Goal: Task Accomplishment & Management: Use online tool/utility

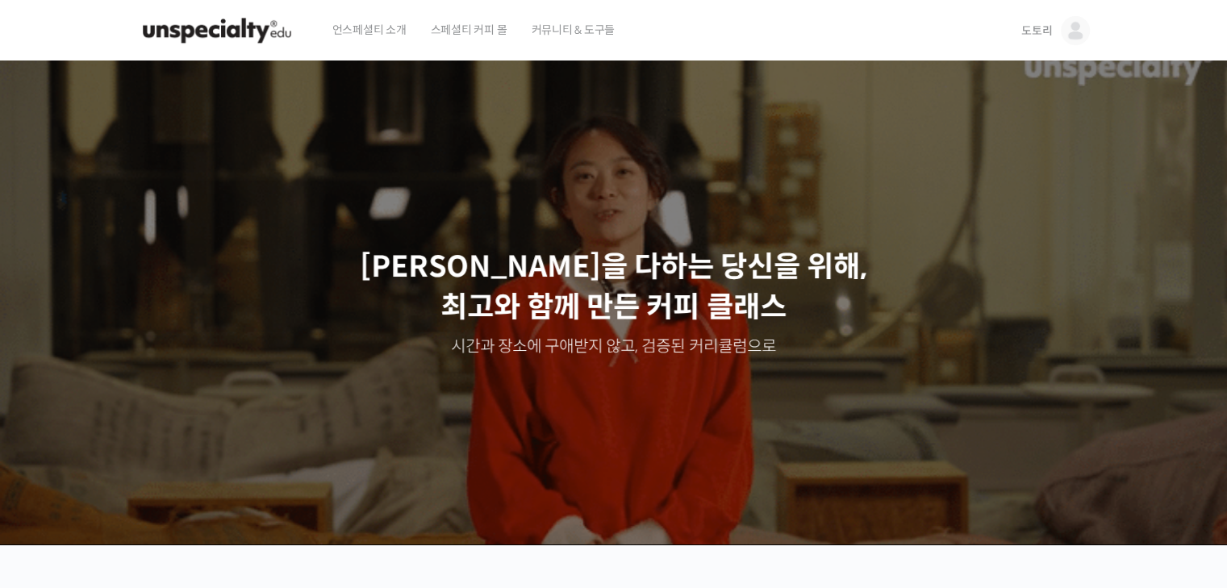
click at [1078, 33] on img at bounding box center [1075, 30] width 29 height 29
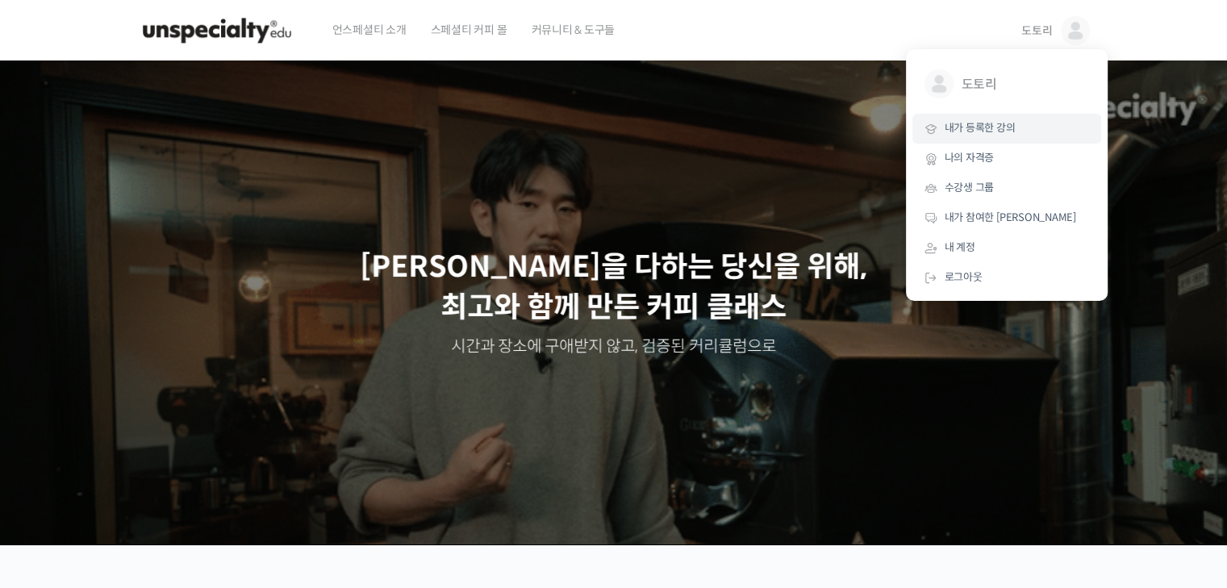
click at [981, 125] on span "내가 등록한 강의" at bounding box center [980, 128] width 71 height 14
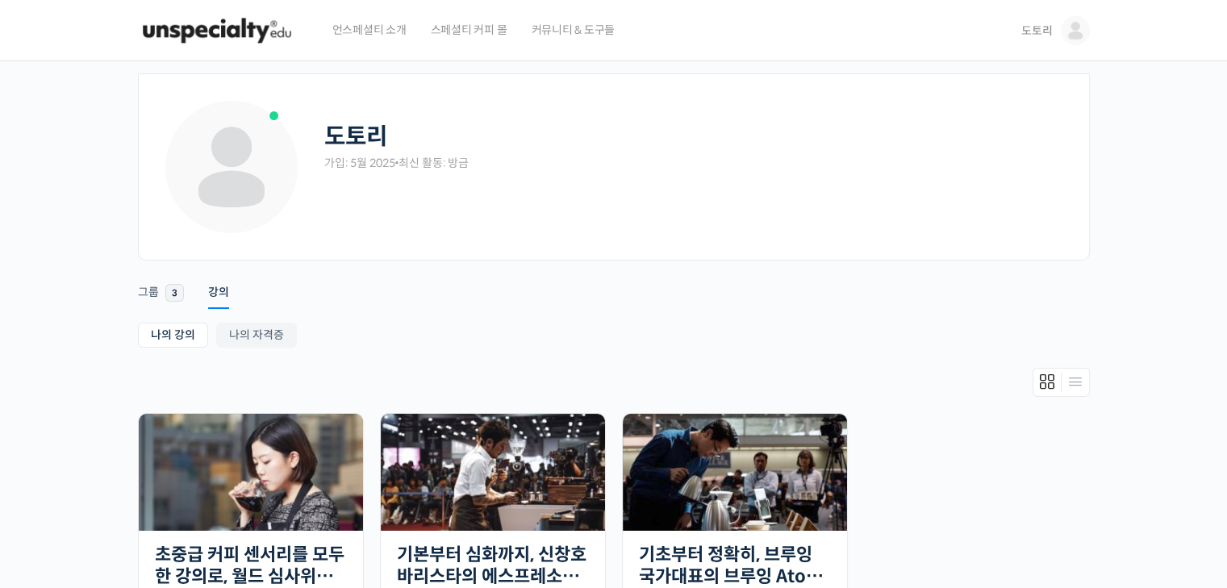
scroll to position [81, 0]
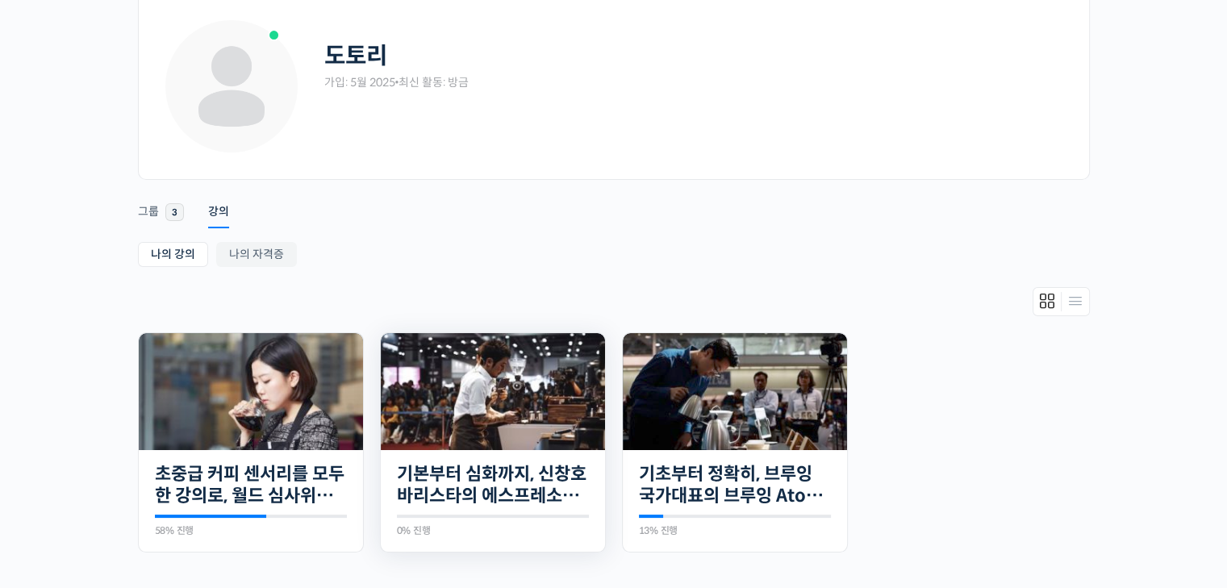
click at [551, 387] on img at bounding box center [493, 391] width 224 height 117
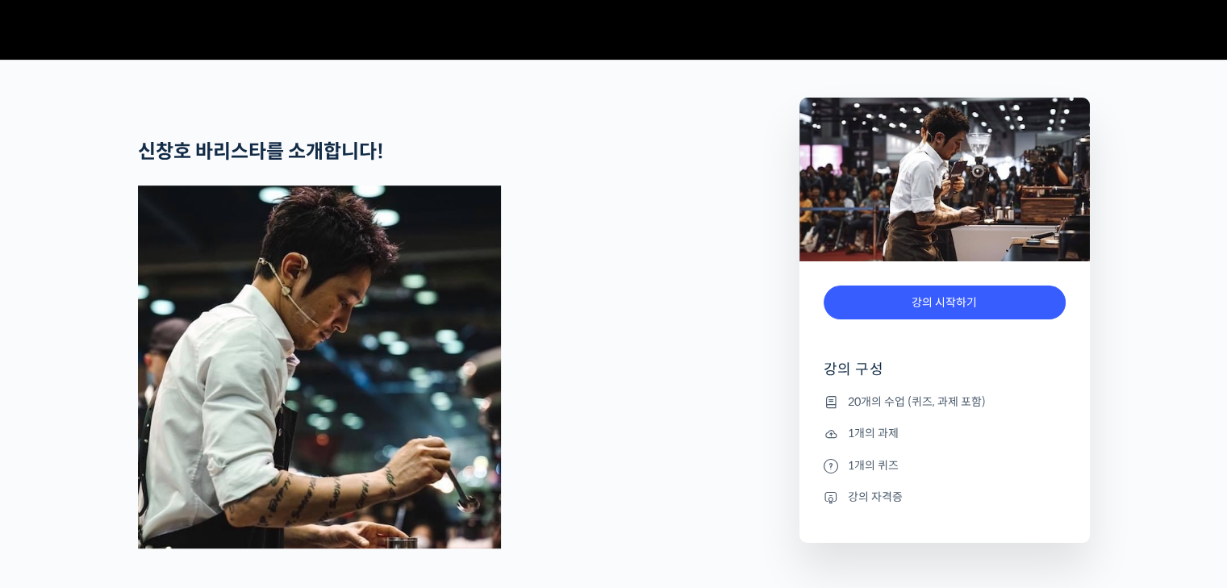
scroll to position [968, 0]
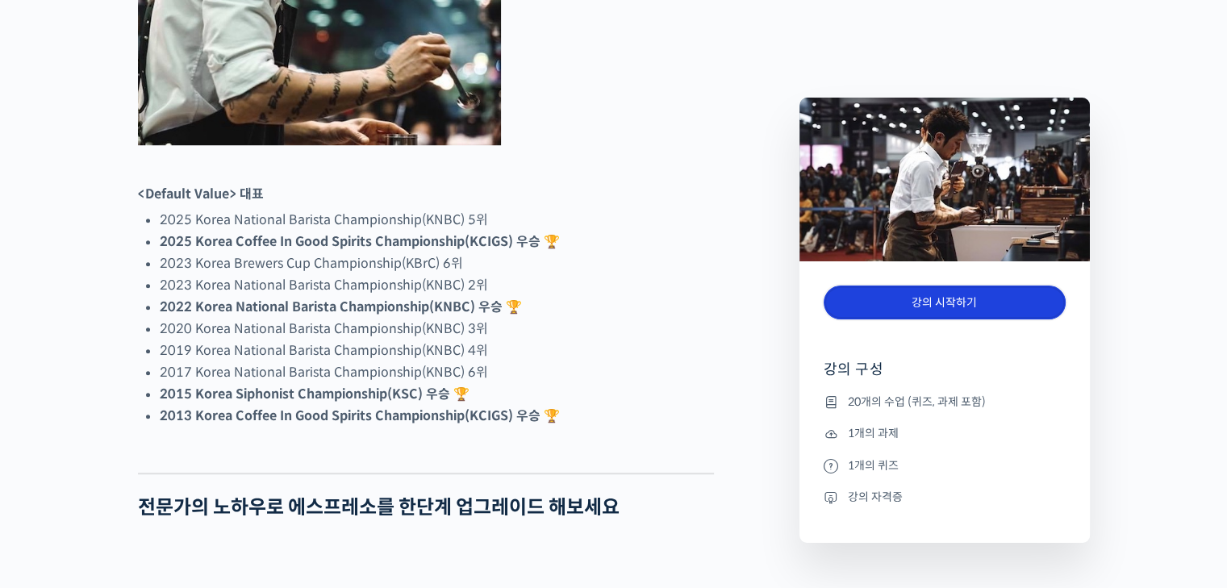
click at [971, 299] on link "강의 시작하기" at bounding box center [945, 303] width 242 height 35
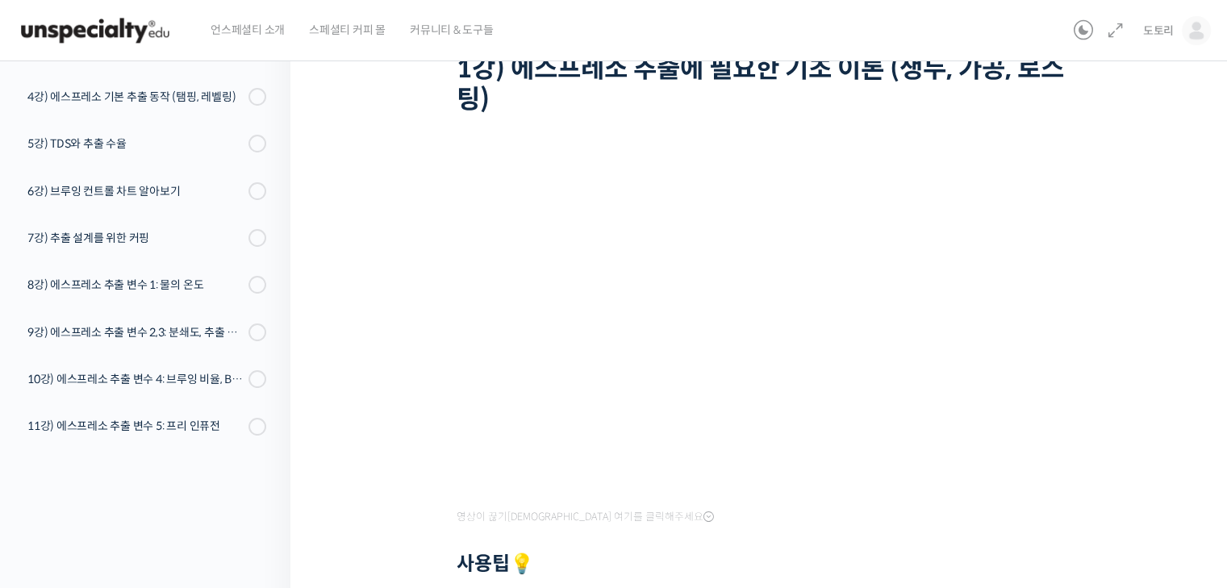
scroll to position [242, 0]
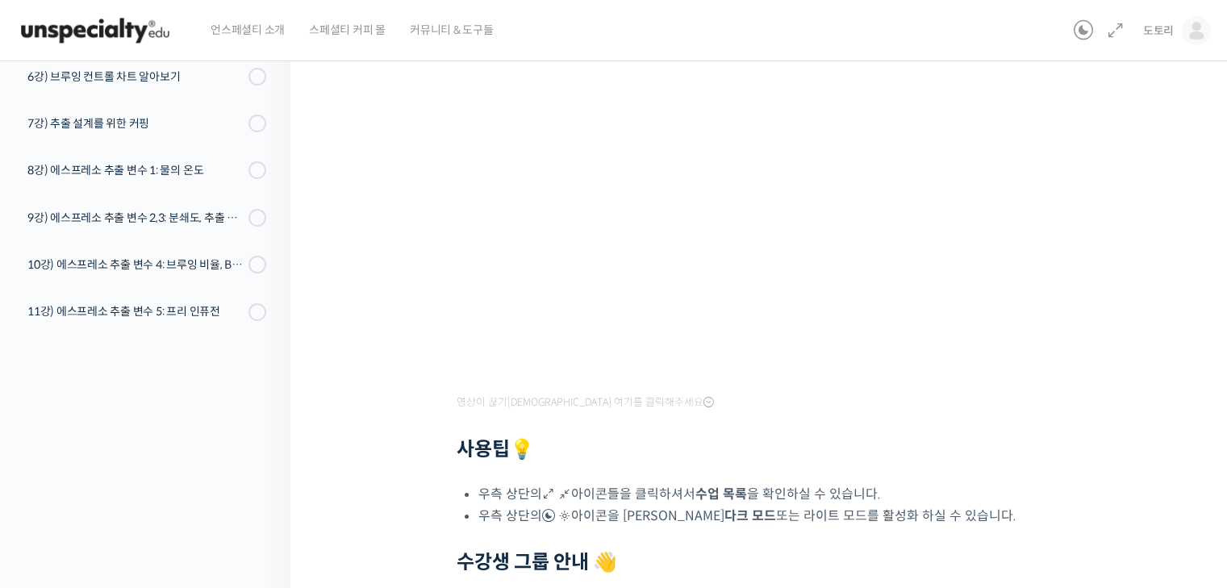
click at [777, 479] on div "영상이 끊기[DEMOGRAPHIC_DATA] 여기를 클릭해주세요 사용팁 💡 우측 상단의 아이콘들을 클릭하셔서 수업 목록 을 확인하실 수 있습니…" at bounding box center [763, 350] width 613 height 624
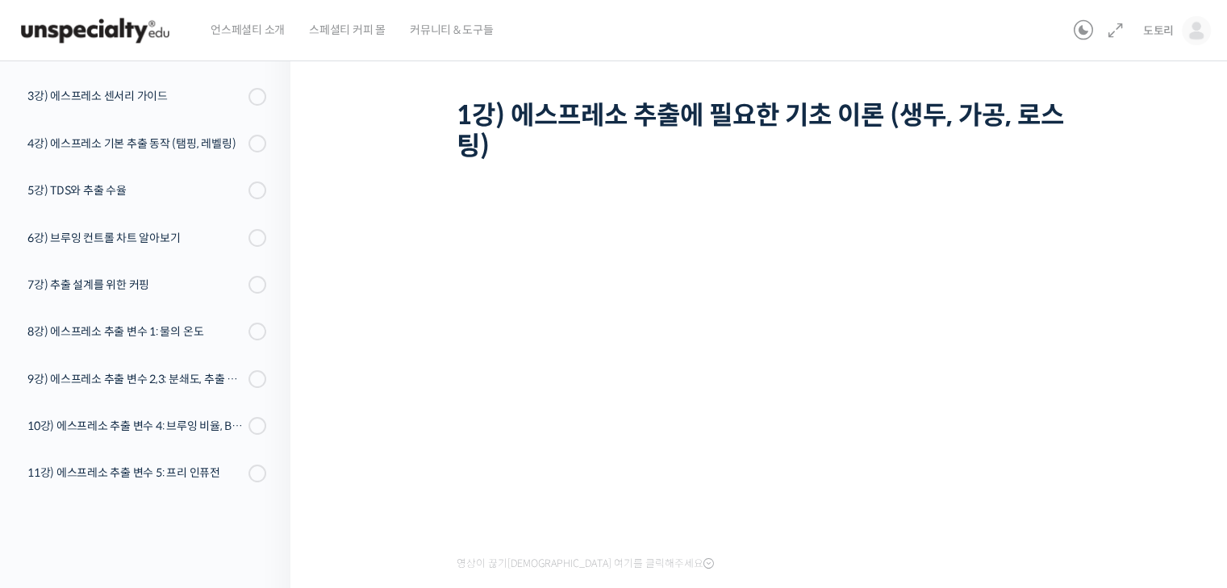
scroll to position [161, 0]
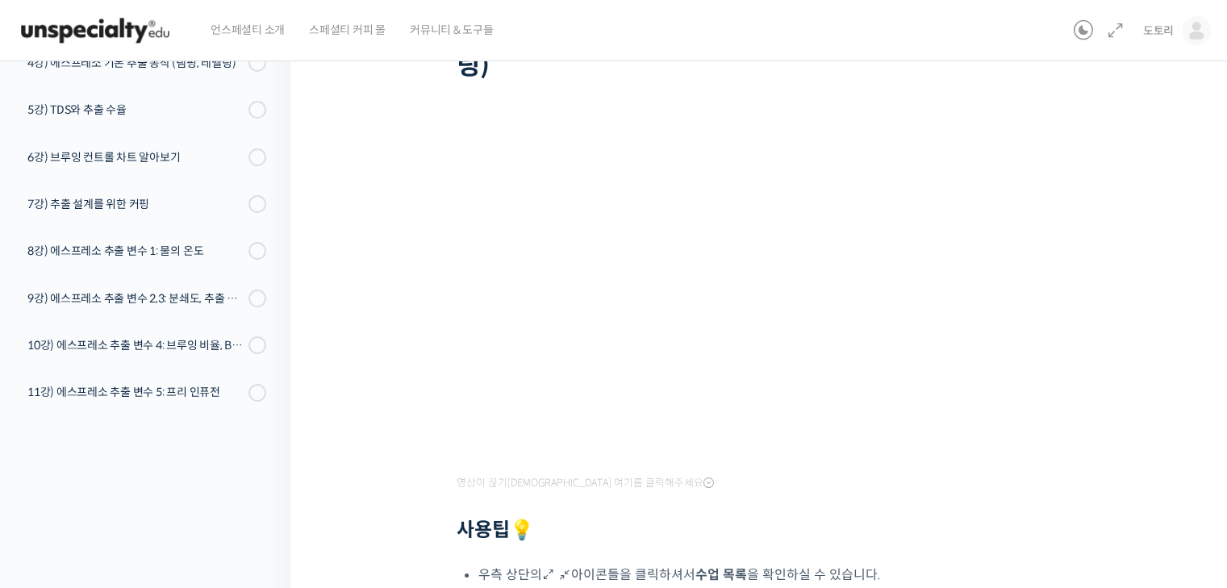
click at [911, 503] on div at bounding box center [763, 507] width 613 height 24
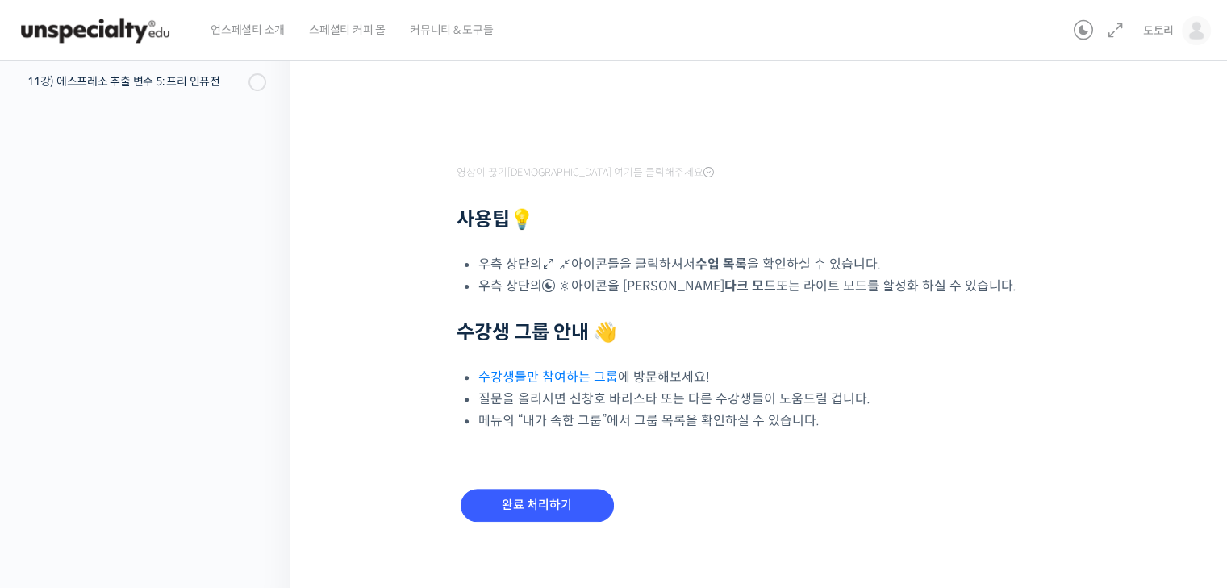
scroll to position [479, 0]
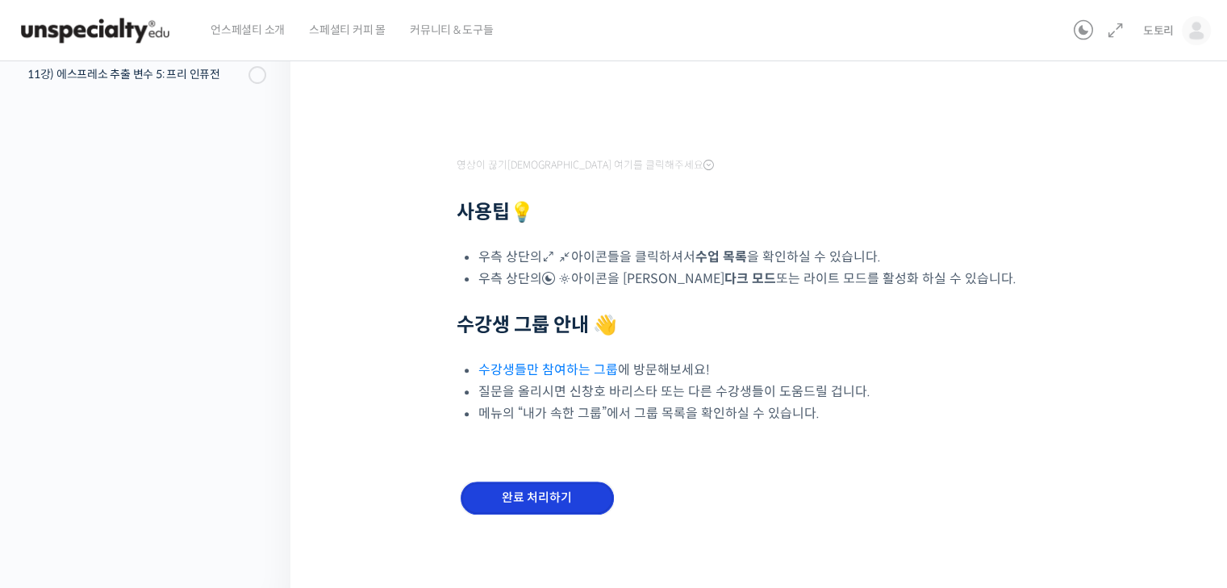
click at [568, 490] on input "완료 처리하기" at bounding box center [537, 498] width 153 height 33
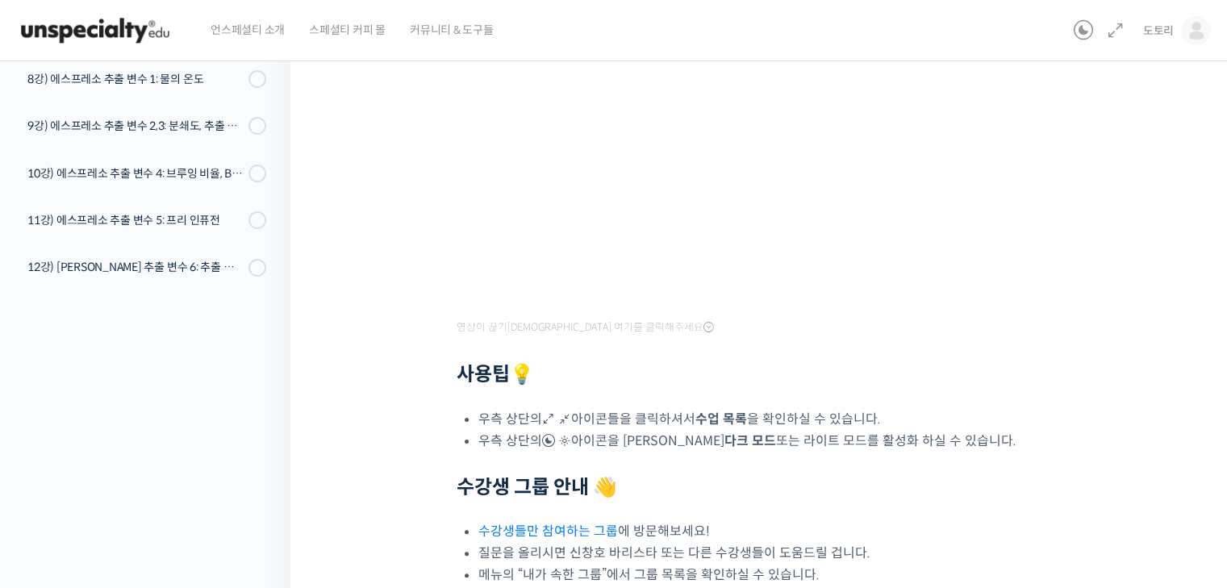
scroll to position [323, 0]
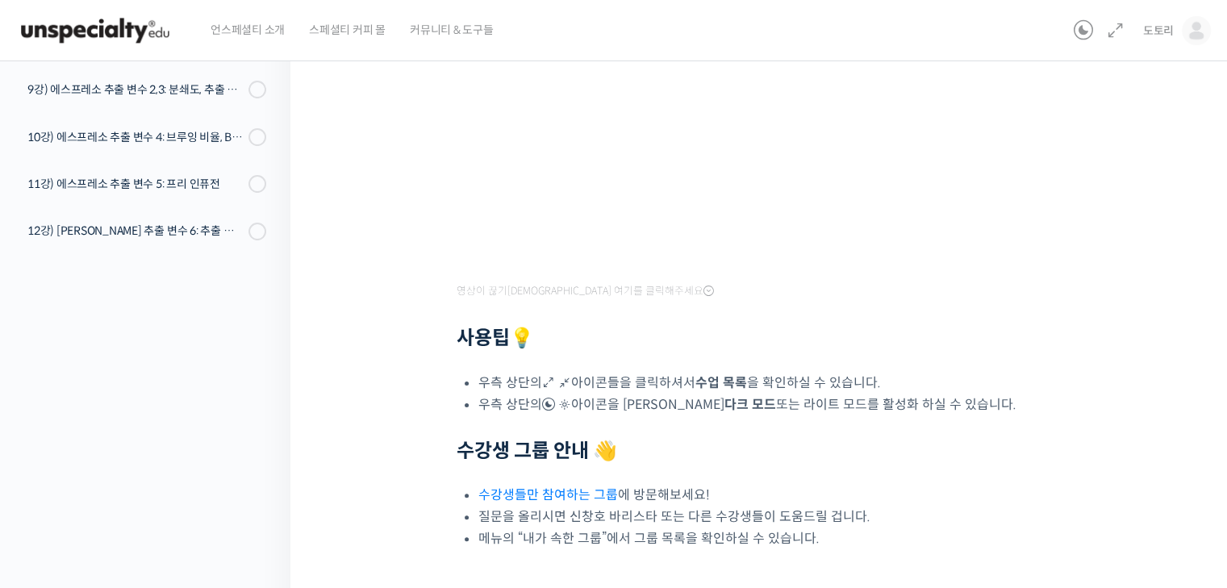
click at [1205, 190] on div "기본부터 심화까지, 신창호 바리스타의 에스프레소 AtoZ 2강) 머신, 그라인더의 구조 알아보기 진행 중 수업 2 / 20 진행 중 ← 이전 …" at bounding box center [762, 221] width 945 height 990
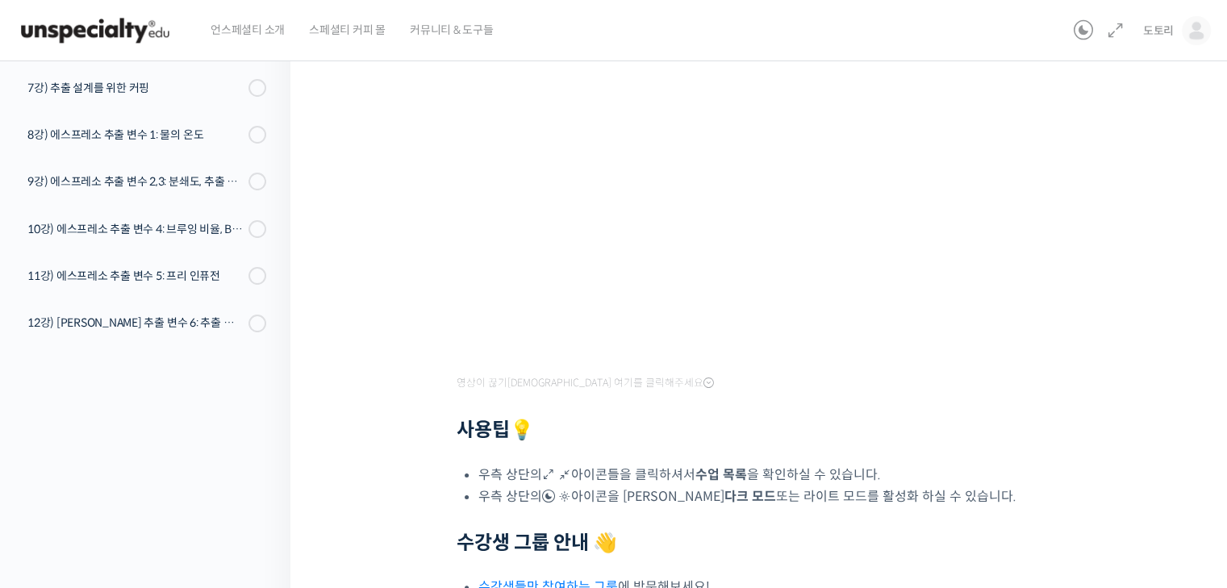
scroll to position [81, 0]
